Goal: Find specific page/section: Locate a particular part of the current website

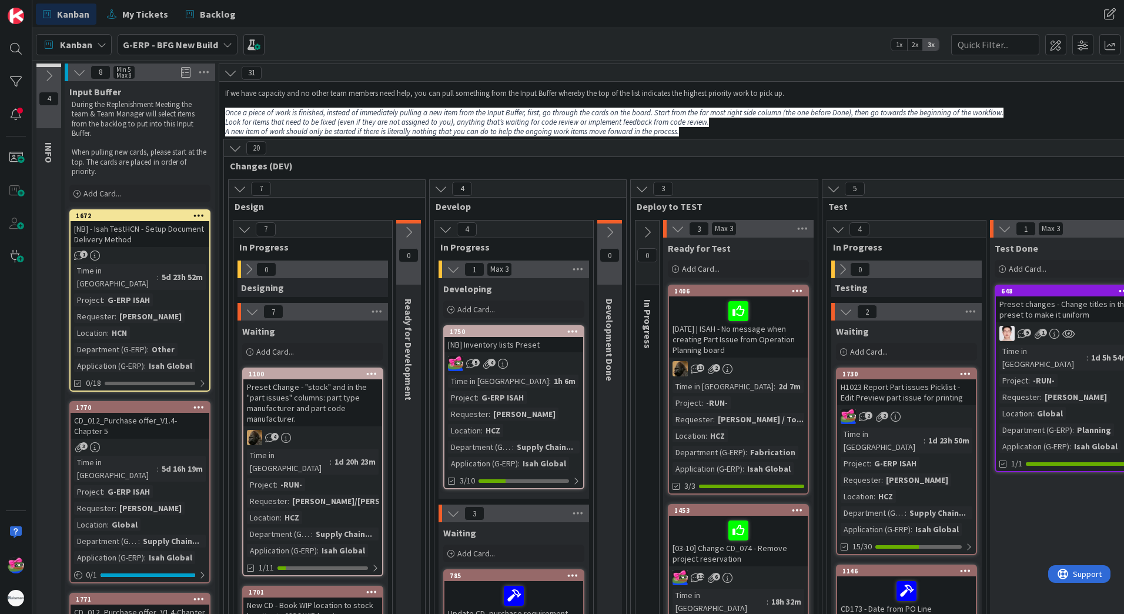
click at [609, 239] on button at bounding box center [609, 232] width 25 height 18
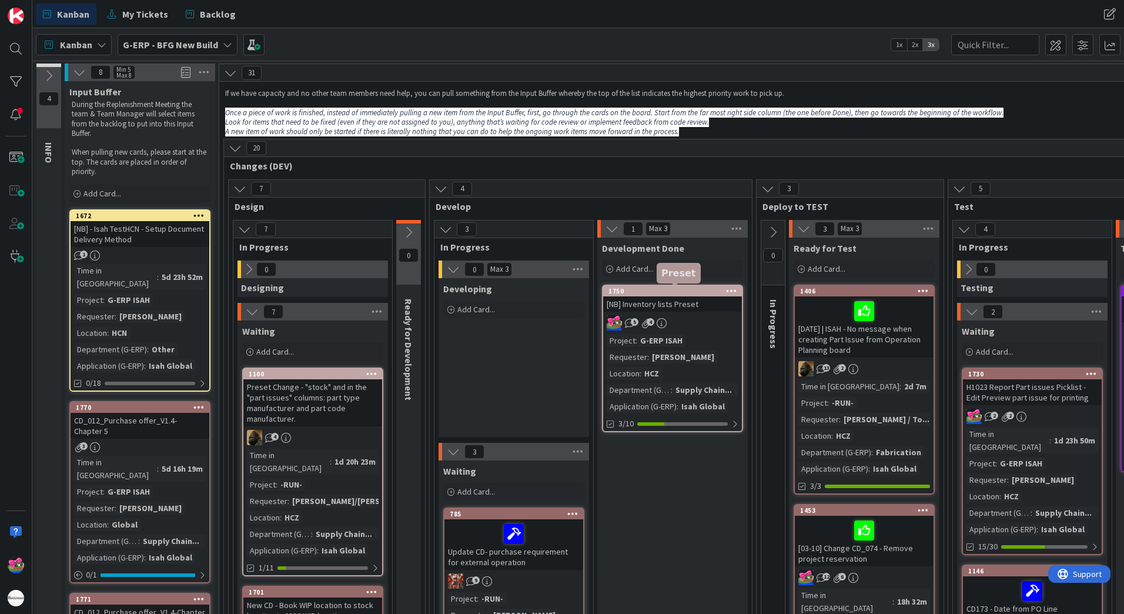
click at [670, 294] on div "1750" at bounding box center [674, 291] width 133 height 8
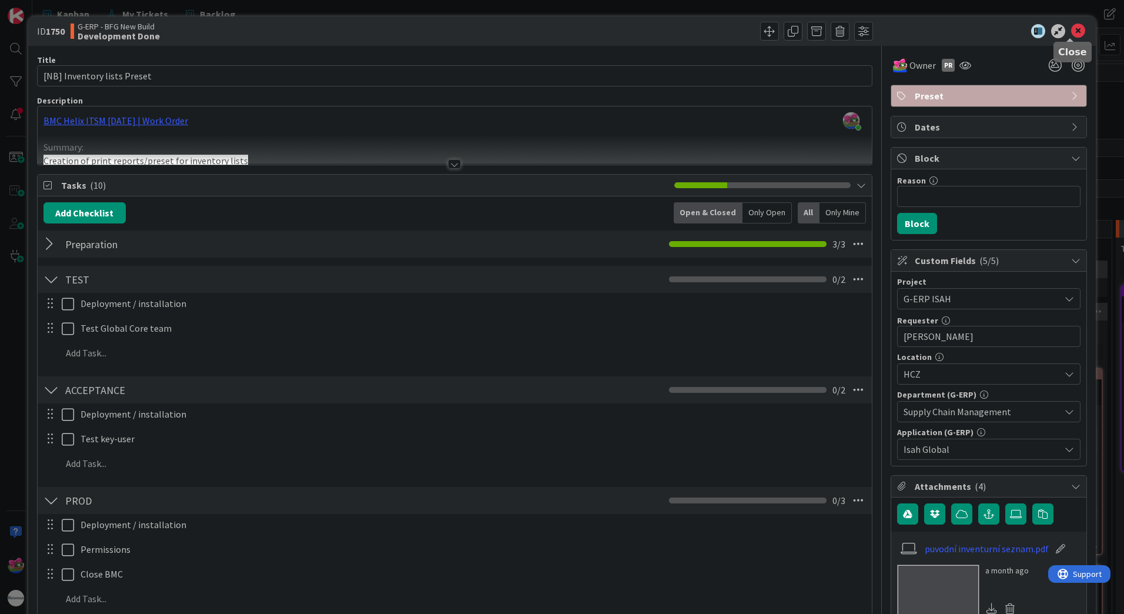
click at [1071, 32] on icon at bounding box center [1078, 31] width 14 height 14
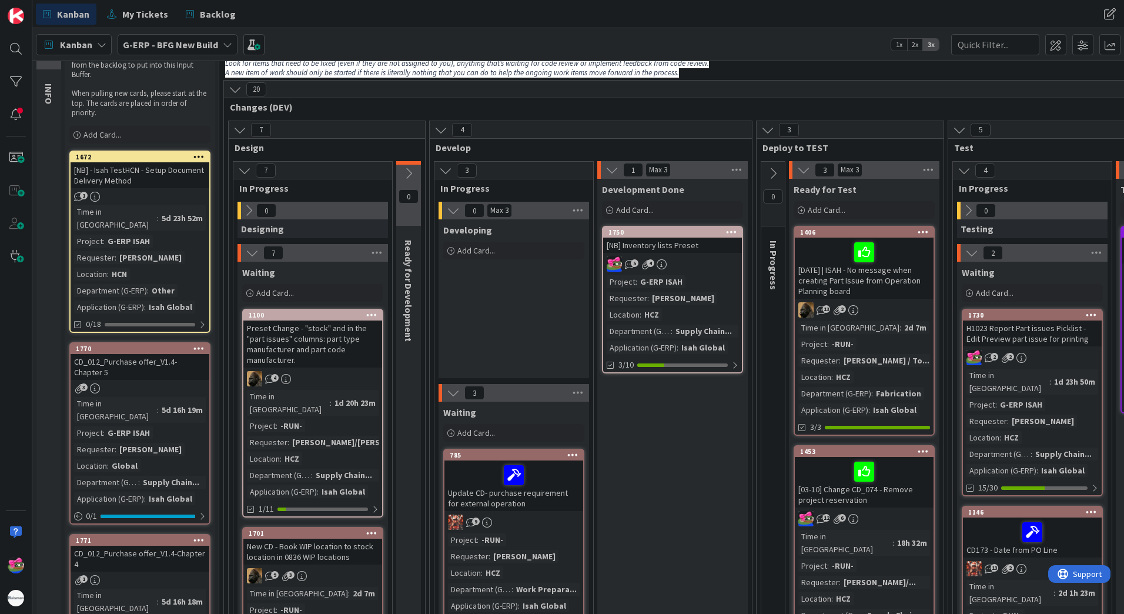
click at [774, 167] on icon at bounding box center [772, 173] width 13 height 13
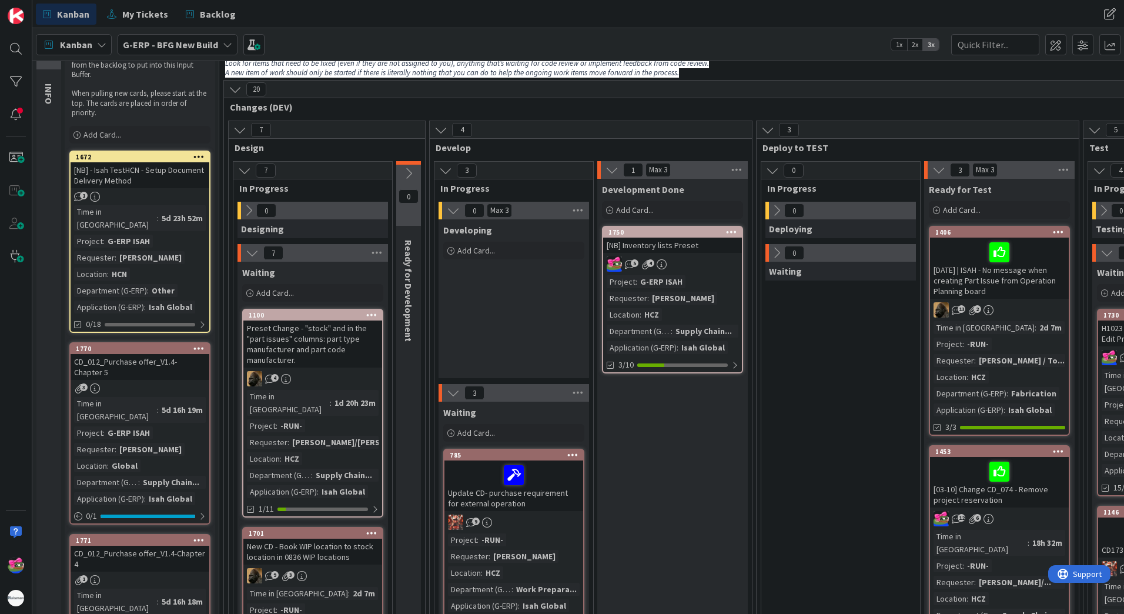
click at [775, 211] on icon at bounding box center [776, 210] width 13 height 13
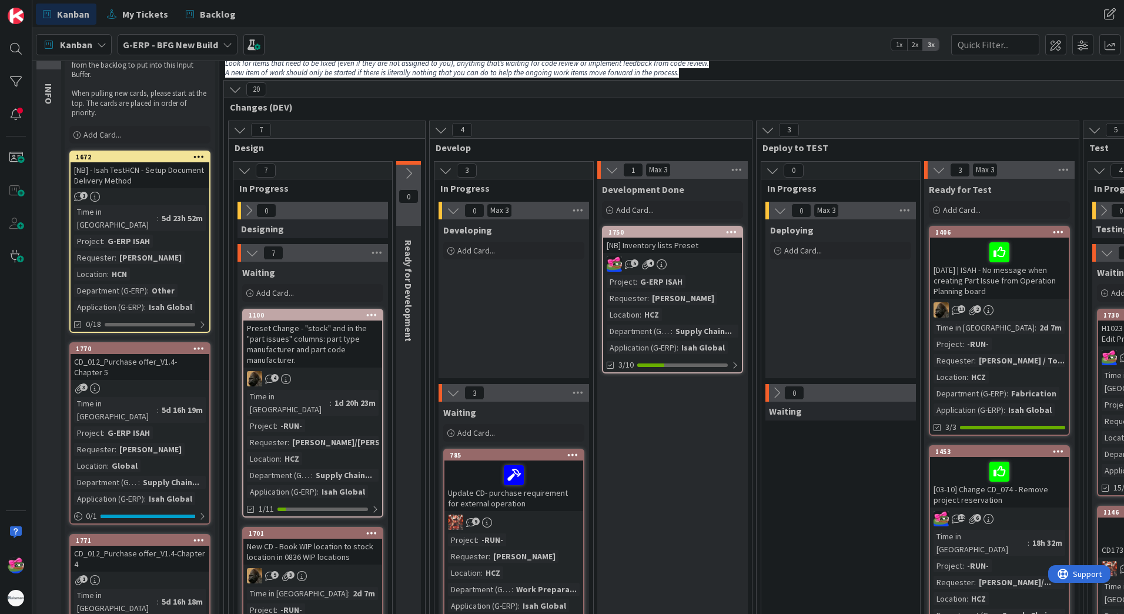
click at [775, 164] on icon at bounding box center [772, 170] width 13 height 13
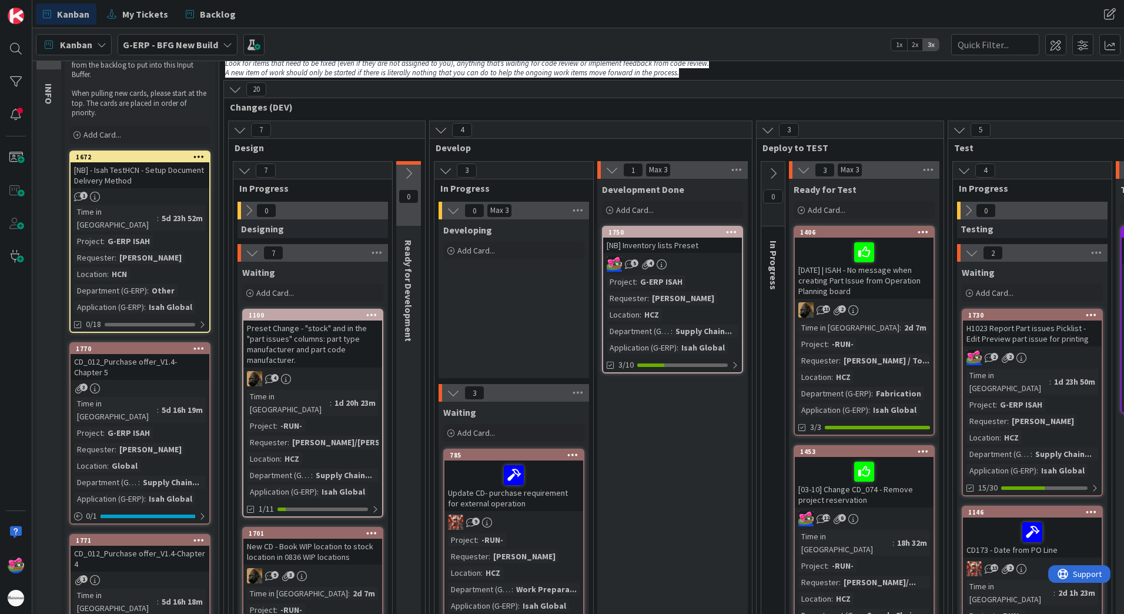
click at [334, 344] on div "Preset Change - "stock" and in the "part issues" columns: part type manufacture…" at bounding box center [312, 343] width 139 height 47
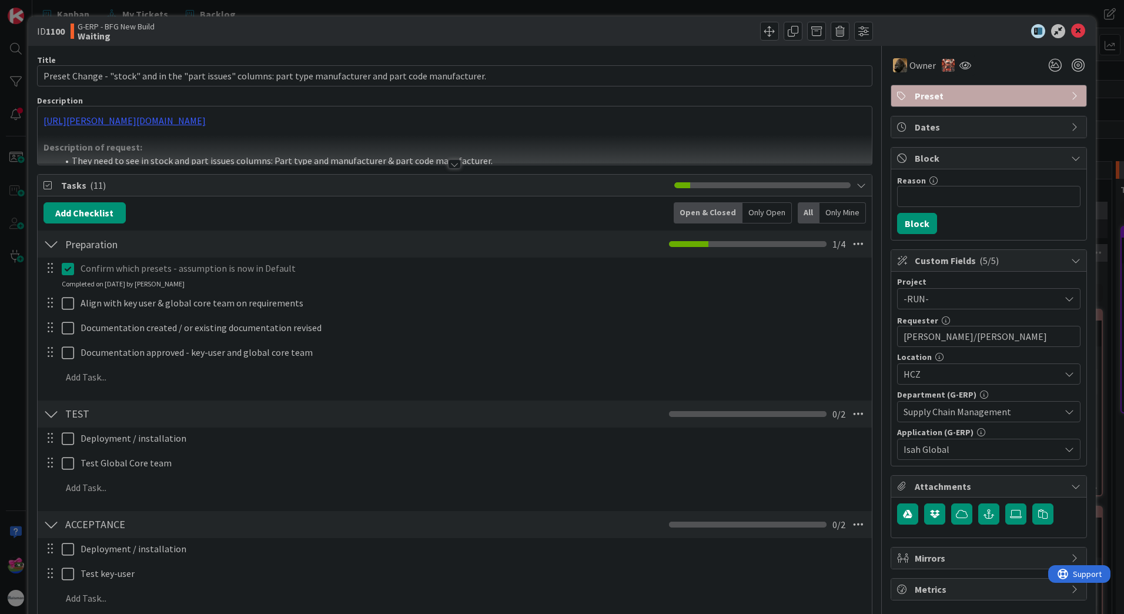
click at [443, 163] on div at bounding box center [455, 150] width 834 height 30
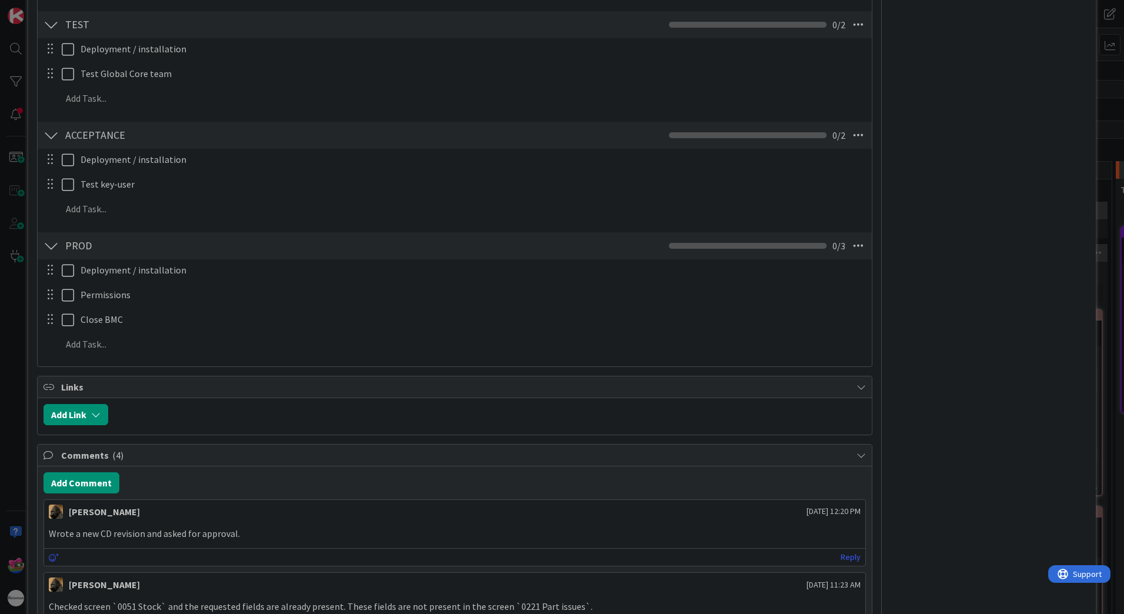
scroll to position [176, 0]
